Goal: Task Accomplishment & Management: Use online tool/utility

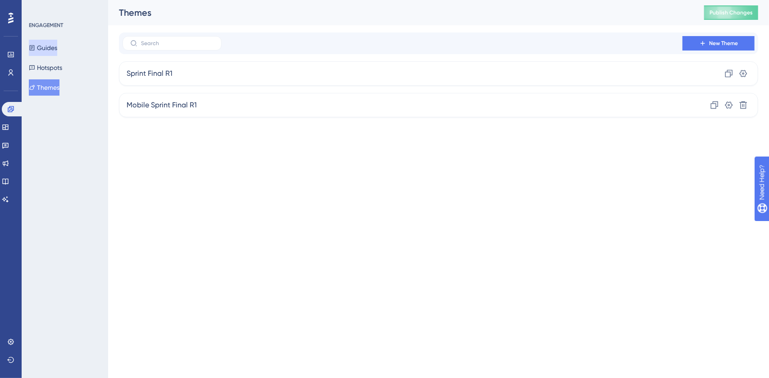
click at [52, 42] on button "Guides" at bounding box center [43, 48] width 28 height 16
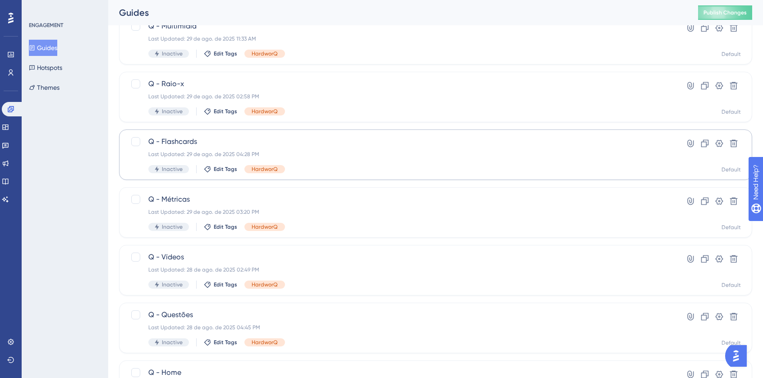
scroll to position [90, 0]
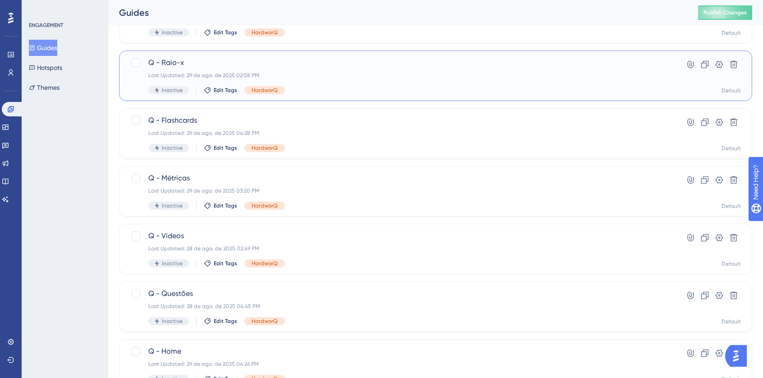
click at [379, 70] on div "Q - Raio-x Last Updated: 29 de ago. de 2025 02:58 PM Inactive Edit Tags HardworQ" at bounding box center [399, 75] width 502 height 37
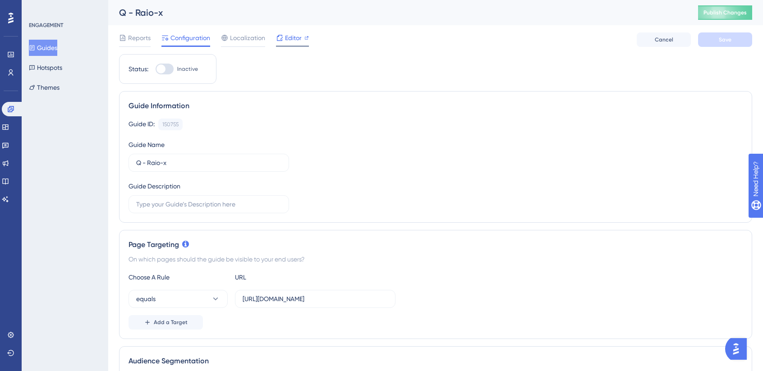
click at [288, 35] on span "Editor" at bounding box center [293, 37] width 17 height 11
